Goal: Find specific page/section: Find specific page/section

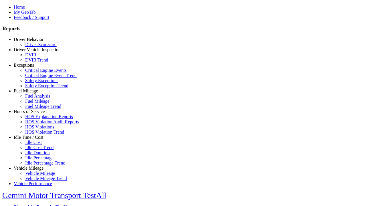
click at [33, 140] on link "Idle Time / Cost" at bounding box center [29, 137] width 30 height 5
click at [37, 145] on link "Idle Cost" at bounding box center [33, 142] width 17 height 5
type input "**********"
